Goal: Navigation & Orientation: Find specific page/section

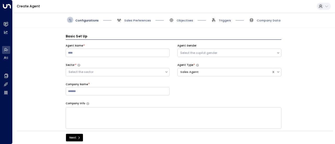
scroll to position [6, 0]
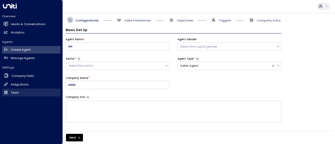
click at [18, 93] on h2 "Team" at bounding box center [15, 93] width 8 height 4
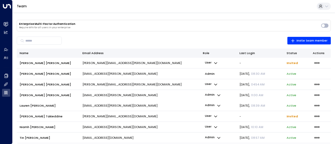
click at [328, 7] on icon at bounding box center [327, 6] width 4 height 4
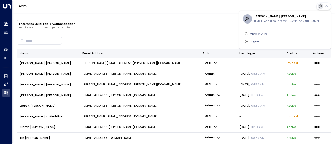
click at [328, 7] on div at bounding box center [167, 72] width 335 height 144
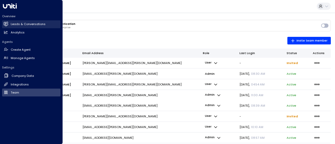
click at [17, 25] on h2 "Leads & Conversations" at bounding box center [28, 24] width 35 height 4
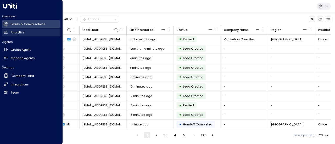
click at [17, 32] on h2 "Analytics" at bounding box center [18, 32] width 14 height 4
